Goal: Complete application form

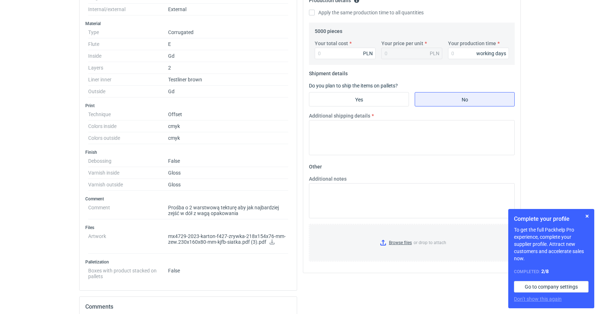
scroll to position [245, 0]
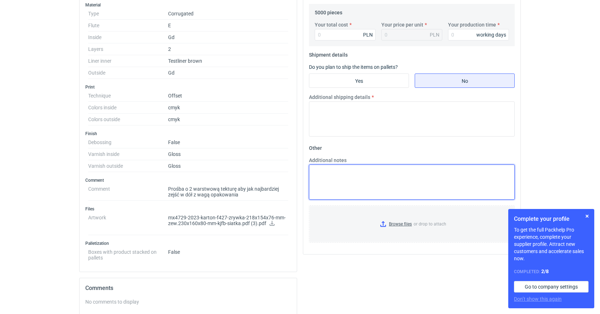
click at [322, 169] on textarea "Additional notes" at bounding box center [412, 181] width 206 height 35
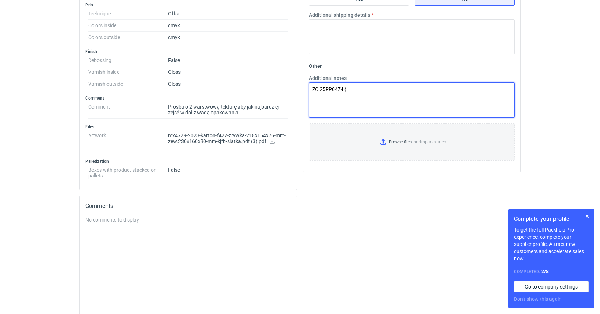
scroll to position [328, 0]
paste textarea "2W E 2*brązowa 275g (120/120)"
click at [335, 97] on textarea "ZO.25PP0474 (CBUL-1) surowiec:2W E 2*brązowa 275g (120/120)" at bounding box center [412, 98] width 206 height 35
click at [413, 96] on textarea "ZO.25PP0474 (CBUL-1) surowiec: 2W E 2*brązowa 275g (120/120)" at bounding box center [412, 98] width 206 height 35
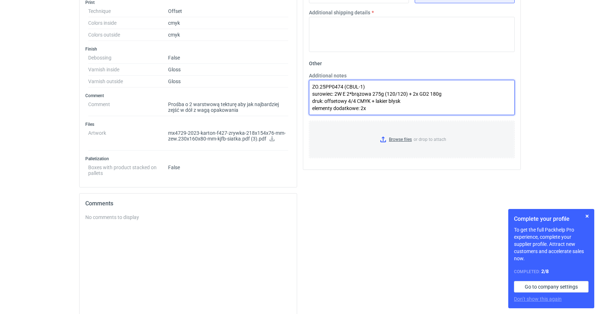
click at [373, 107] on textarea "ZO.25PP0474 (CBUL-1) surowiec: 2W E 2*brązowa 275g (120/120) + 2x GD2 180g druk…" at bounding box center [412, 97] width 206 height 35
paste textarea "aśma zaklejająca fingerlift 12/17mm"
click at [454, 103] on textarea "ZO.25PP0474 (CBUL-1) surowiec: 2W E 2*brązowa 275g (120/120) + 2x GD2 180g druk…" at bounding box center [412, 97] width 206 height 35
click at [455, 107] on textarea "ZO.25PP0474 (CBUL-1) surowiec: 2W E 2*brązowa 275g (120/120) + 2x GD2 180g druk…" at bounding box center [412, 97] width 206 height 35
drag, startPoint x: 455, startPoint y: 107, endPoint x: 367, endPoint y: 114, distance: 88.3
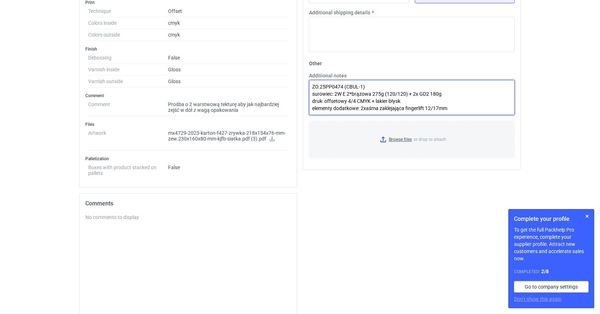
click at [367, 109] on textarea "ZO.25PP0474 (CBUL-1) surowiec: 2W E 2*brązowa 275g (120/120) + 2x GD2 180g druk…" at bounding box center [412, 97] width 206 height 35
click at [456, 107] on textarea "ZO.25PP0474 (CBUL-1) surowiec: 2W E 2*brązowa 275g (120/120) + 2x GD2 180g druk…" at bounding box center [412, 97] width 206 height 35
paste textarea "taśma rozrywająca 4mm"
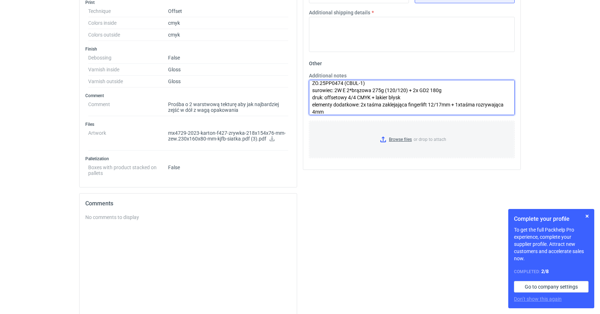
click at [461, 104] on textarea "ZO.25PP0474 (CBUL-1) surowiec: 2W E 2*brązowa 275g (120/120) + 2x GD2 180g druk…" at bounding box center [412, 97] width 206 height 35
click at [362, 110] on textarea "ZO.25PP0474 (CBUL-1) surowiec: 2W E 2*brązowa 275g (120/120) + 2x GD2 180g druk…" at bounding box center [412, 97] width 206 height 35
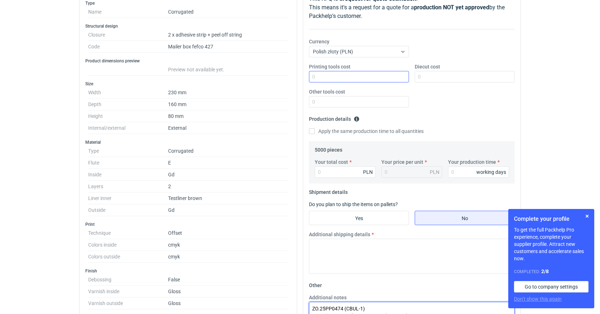
scroll to position [108, 0]
type textarea "ZO.25PP0474 (CBUL-1) surowiec: 2W E 2*brązowa 275g (120/120) + 2x GD2 180g druk…"
click at [457, 78] on input "Diecut cost" at bounding box center [464, 76] width 100 height 11
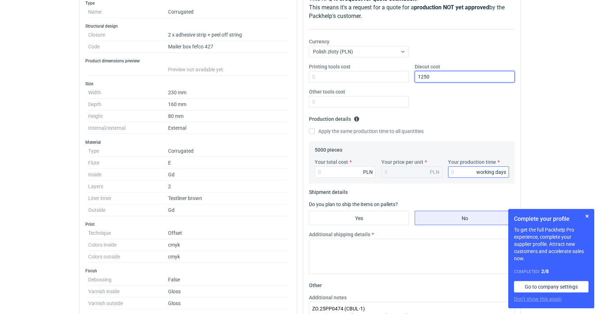
type input "1250"
click at [457, 169] on input "Your production time" at bounding box center [478, 171] width 61 height 11
type input "17"
click at [328, 172] on input "Your total cost" at bounding box center [344, 171] width 61 height 11
type input "1920"
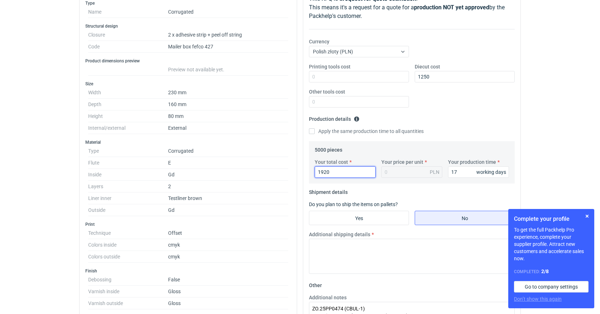
type input "0.38"
type input "19203"
type input "3.84"
type input "19203.84"
click at [377, 218] on input "Yes" at bounding box center [358, 218] width 99 height 14
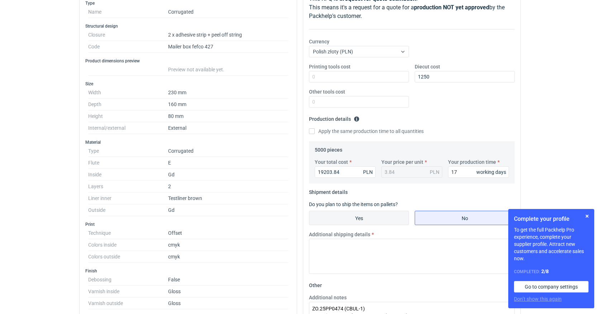
radio input "true"
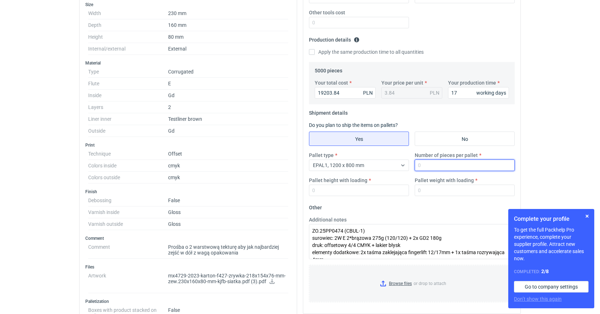
scroll to position [187, 0]
click at [428, 164] on input "Number of pieces per pallet" at bounding box center [464, 164] width 100 height 11
type input "1000"
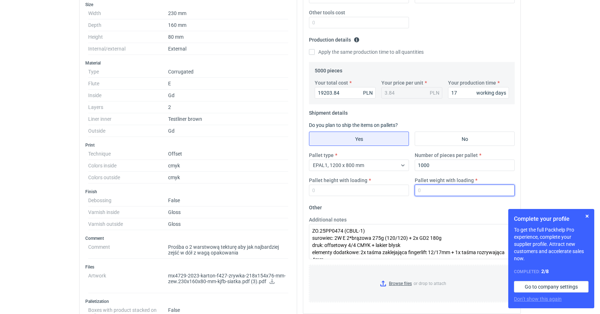
click at [425, 192] on input "Pallet weight with loading" at bounding box center [464, 189] width 100 height 11
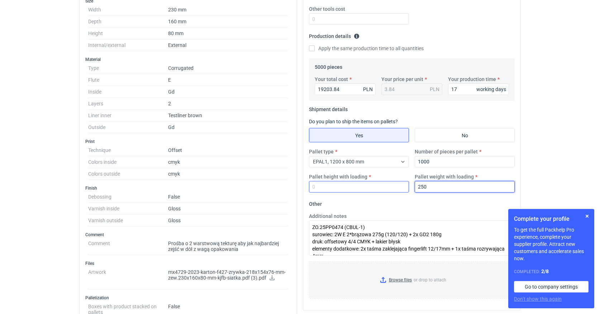
type input "250"
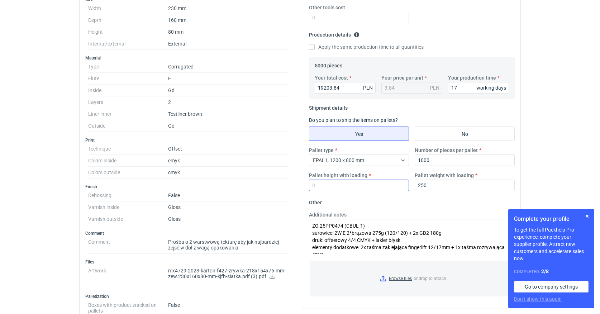
click at [347, 194] on div "Pallet type EPAL1, 1200 x 800 mm Number of pieces per pallet 1000 Pallet height…" at bounding box center [411, 171] width 211 height 50
click at [343, 186] on input "Pallet height with loading" at bounding box center [359, 183] width 100 height 11
type input "1800"
click at [365, 200] on fieldset "Other Additional notes ZO.25PP0474 (CBUL-1) surowiec: 2W E 2*brązowa 275g (120/…" at bounding box center [412, 249] width 206 height 106
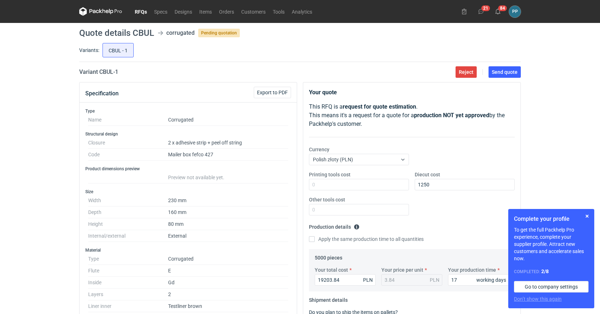
scroll to position [0, 0]
click at [502, 72] on span "Send quote" at bounding box center [504, 71] width 26 height 5
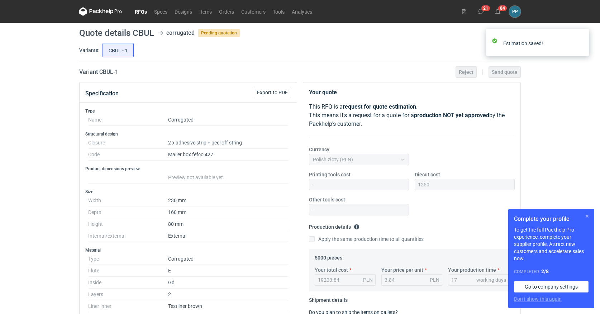
click at [587, 216] on button "button" at bounding box center [586, 216] width 9 height 9
